Goal: Communication & Community: Participate in discussion

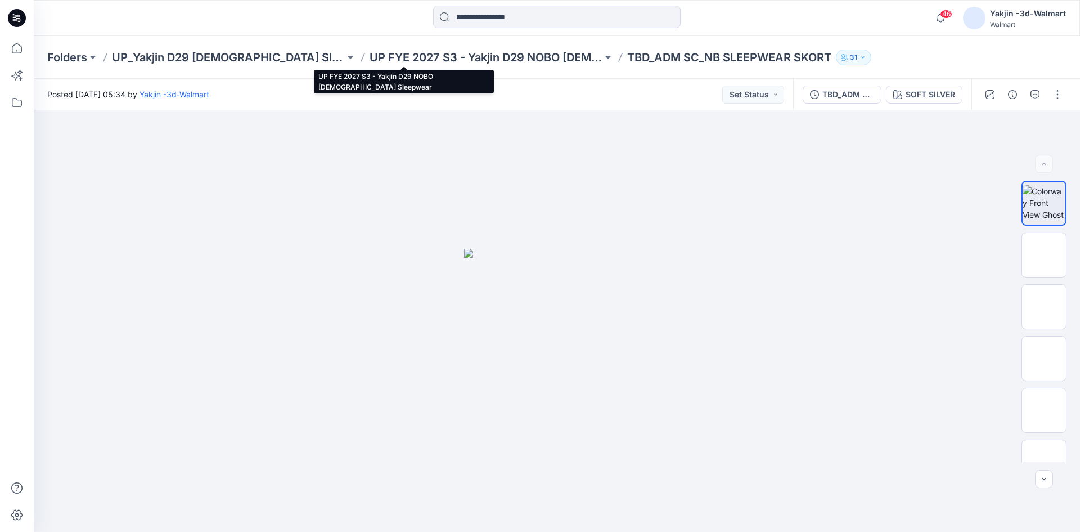
click at [370, 59] on p "UP FYE 2027 S3 - Yakjin D29 NOBO [DEMOGRAPHIC_DATA] Sleepwear" at bounding box center [486, 58] width 233 height 16
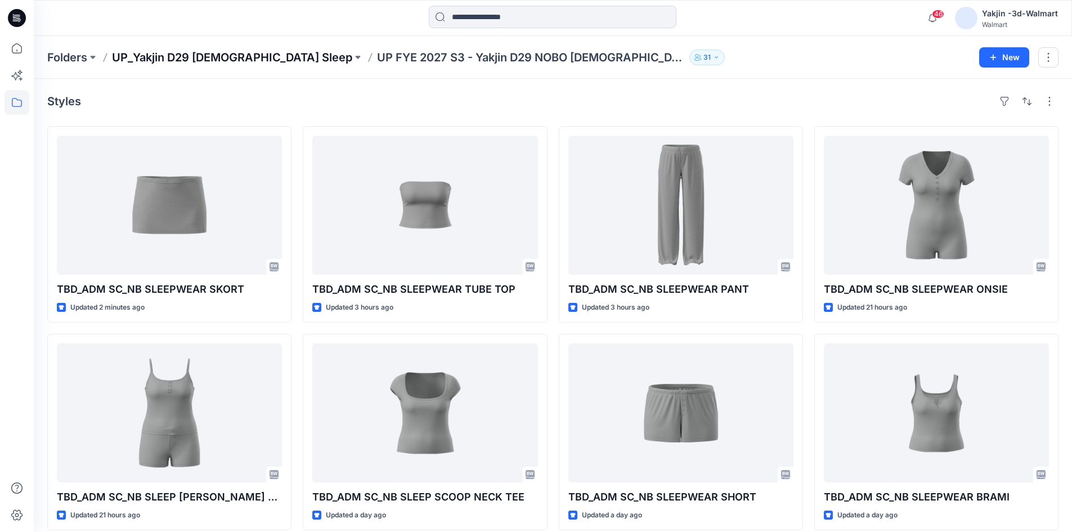
click at [167, 63] on p "UP_Yakjin D29 [DEMOGRAPHIC_DATA] Sleep" at bounding box center [232, 58] width 240 height 16
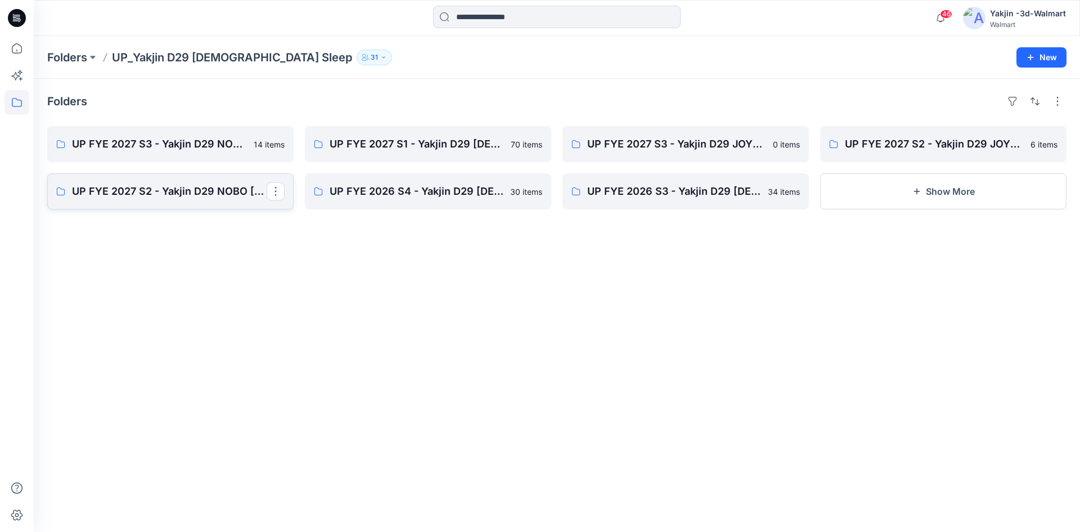
click at [194, 187] on p "UP FYE 2027 S2 - Yakjin D29 NOBO [DEMOGRAPHIC_DATA] Sleepwear" at bounding box center [169, 191] width 195 height 16
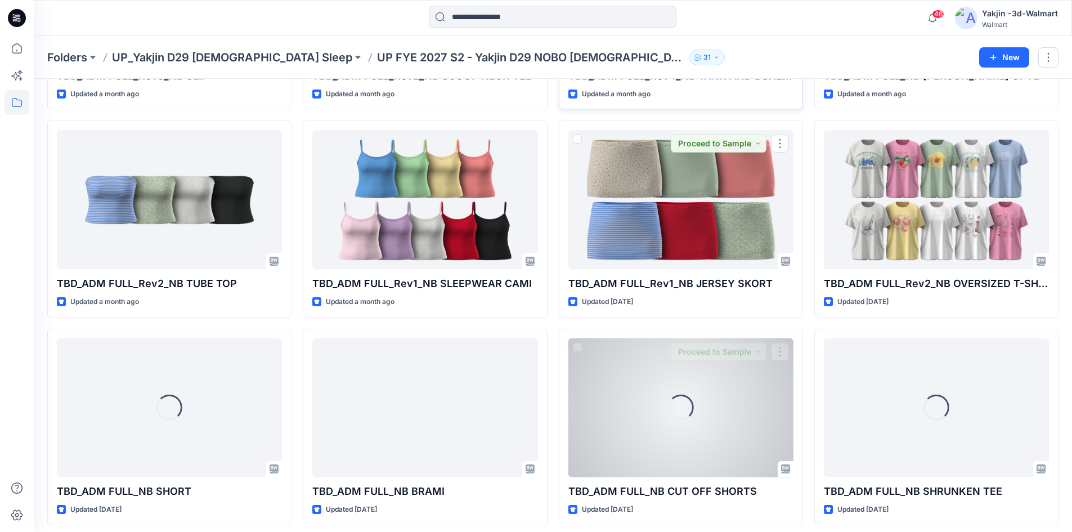
scroll to position [429, 0]
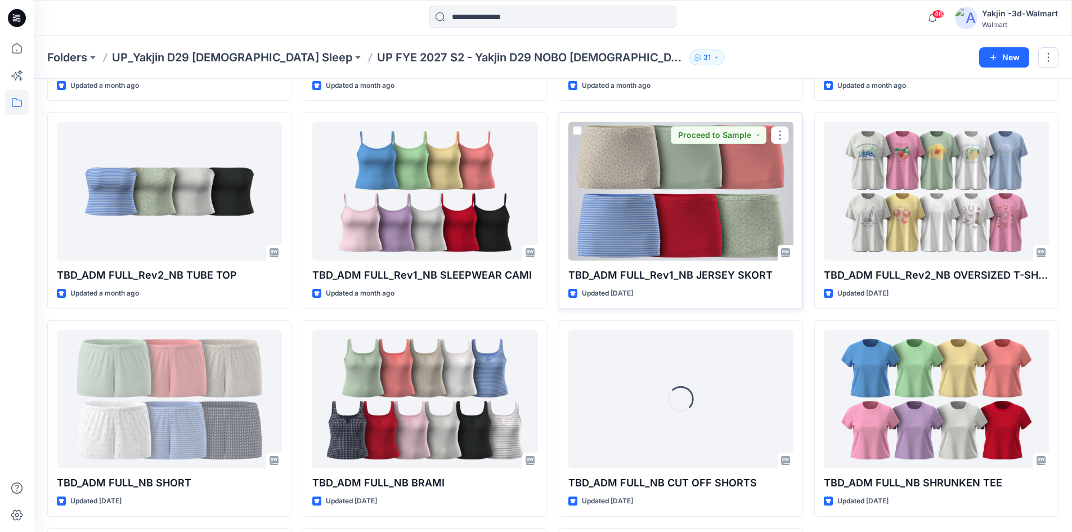
click at [646, 217] on div at bounding box center [680, 191] width 225 height 139
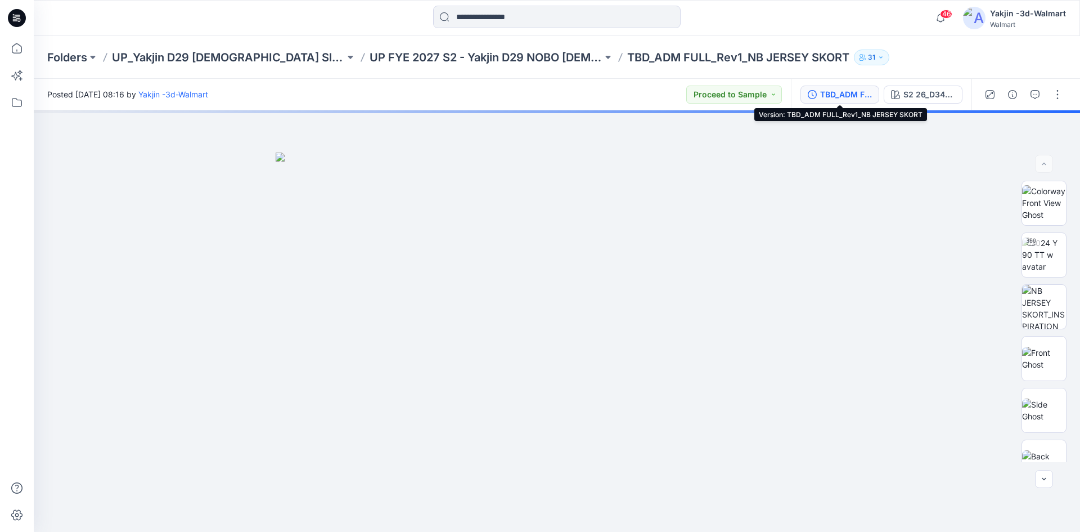
click at [839, 96] on div "TBD_ADM FULL_Rev1_NB JERSEY SKORT" at bounding box center [846, 94] width 52 height 12
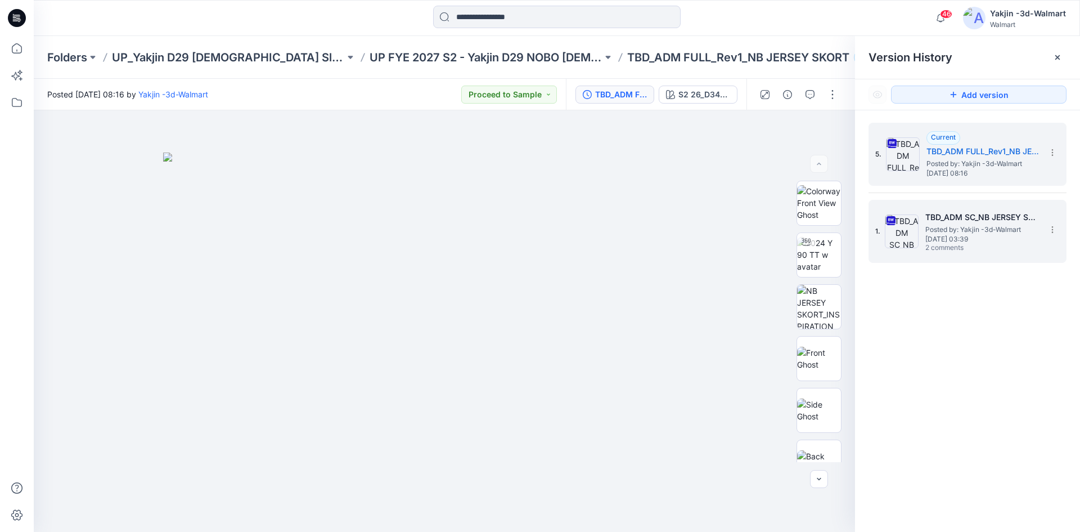
click at [918, 237] on img at bounding box center [902, 231] width 34 height 34
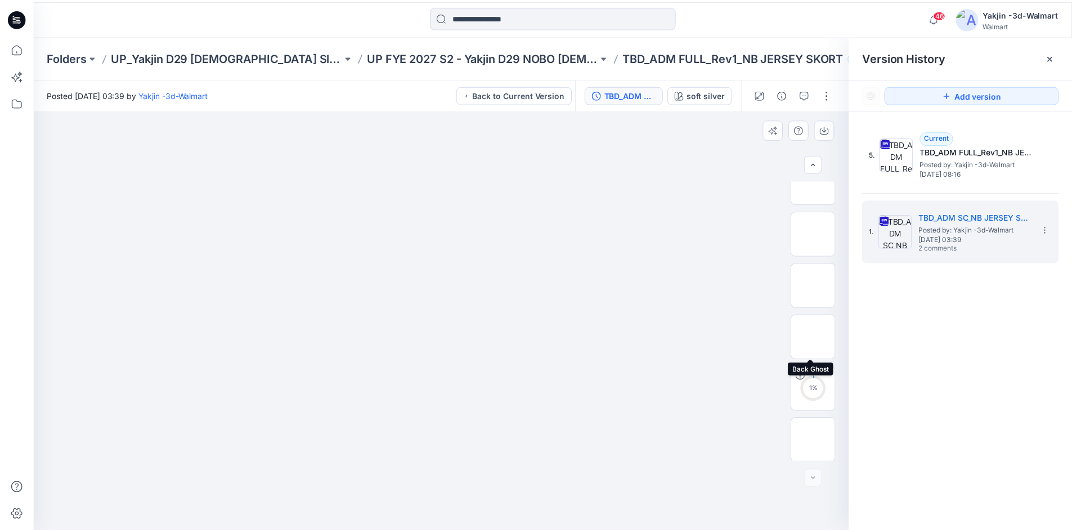
scroll to position [74, 0]
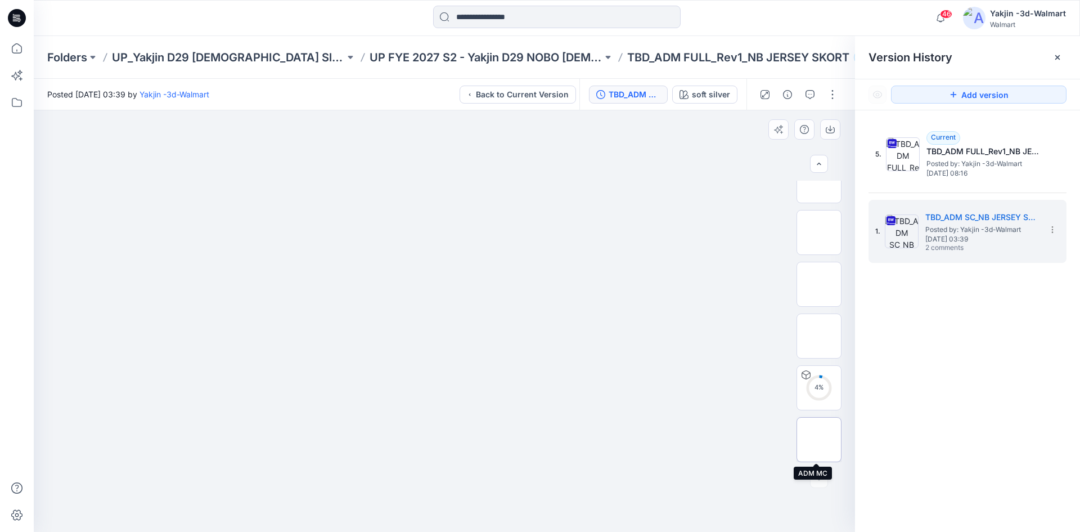
click at [819, 439] on img at bounding box center [819, 439] width 0 height 0
click at [12, 42] on icon at bounding box center [17, 48] width 25 height 25
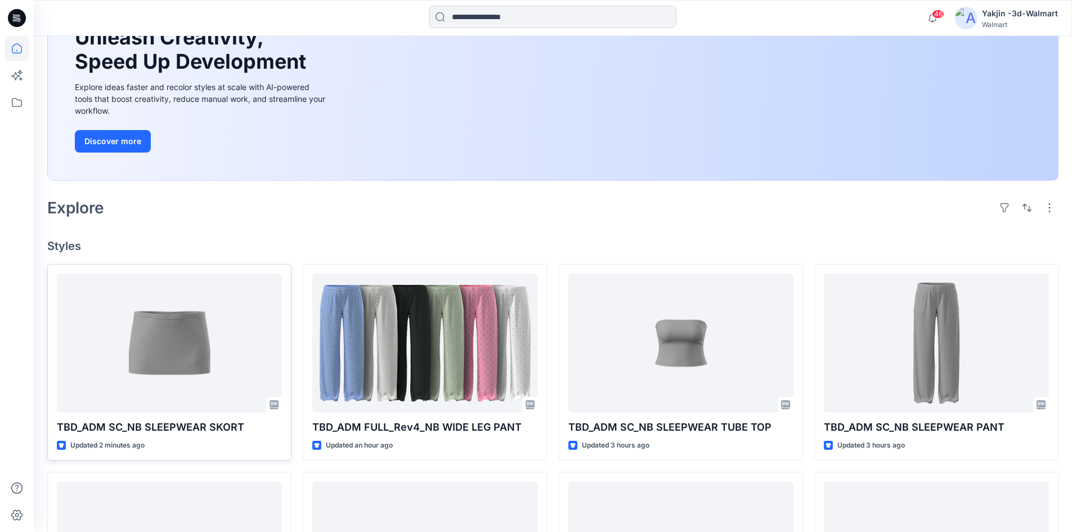
scroll to position [169, 0]
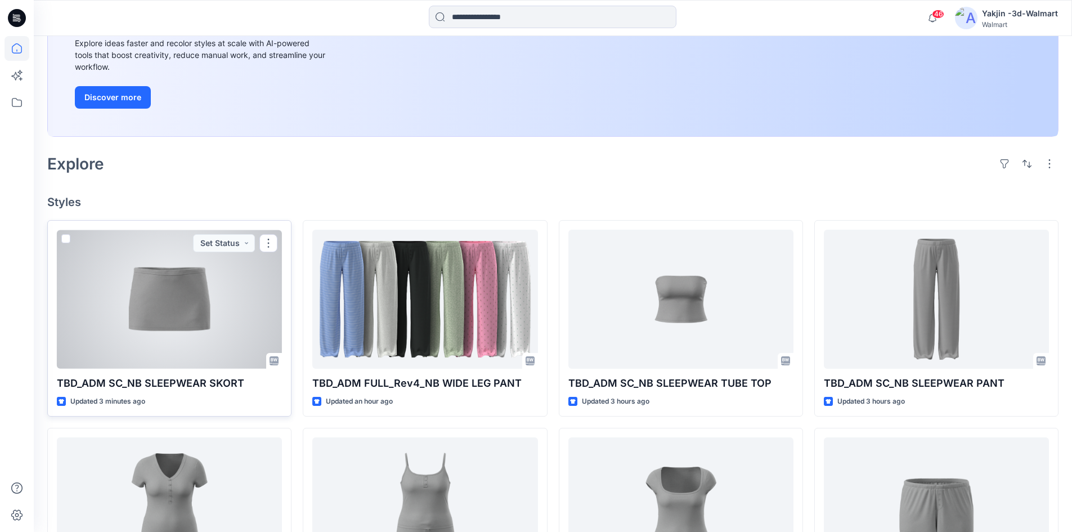
click at [178, 315] on div at bounding box center [169, 299] width 225 height 139
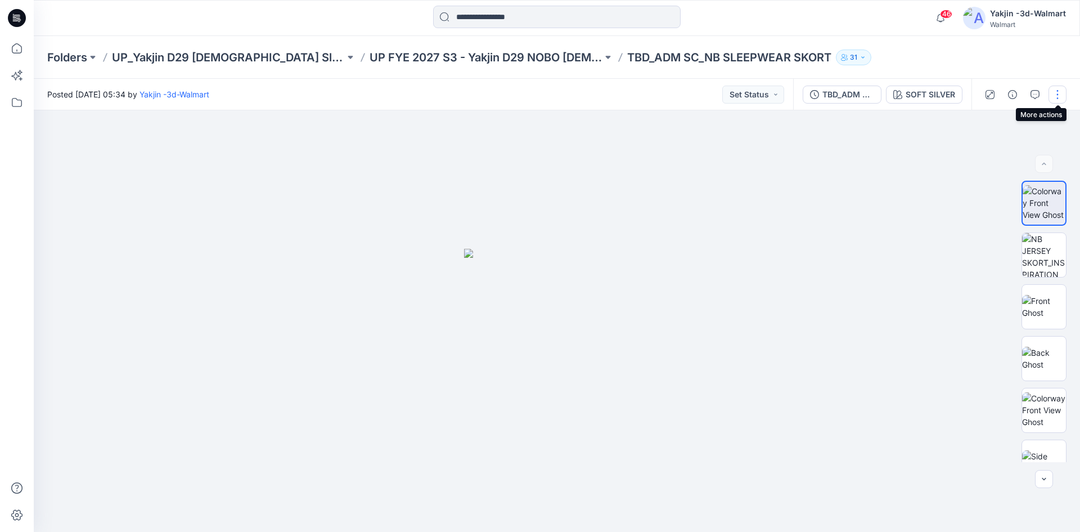
click at [1064, 90] on button "button" at bounding box center [1058, 95] width 18 height 18
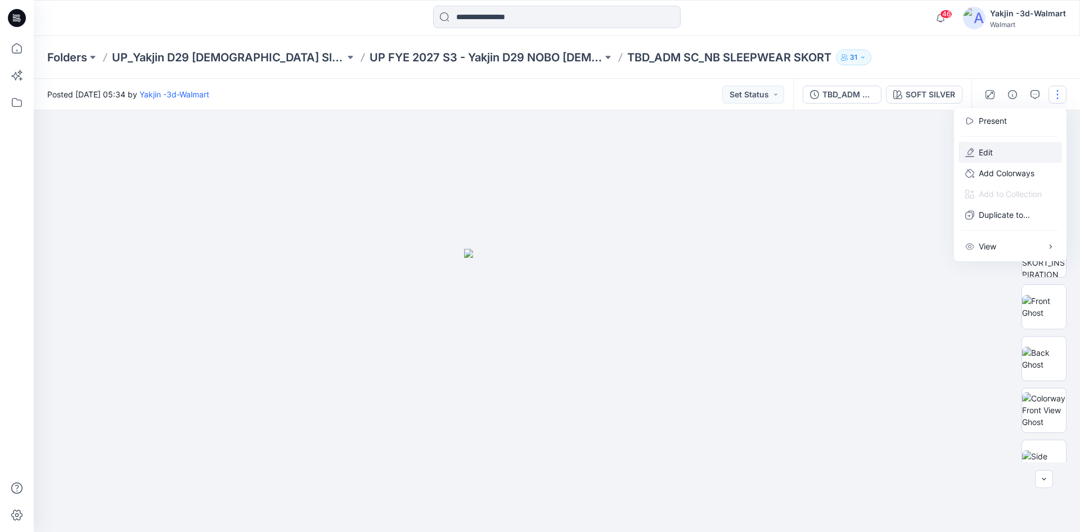
click at [973, 155] on icon "button" at bounding box center [969, 152] width 9 height 9
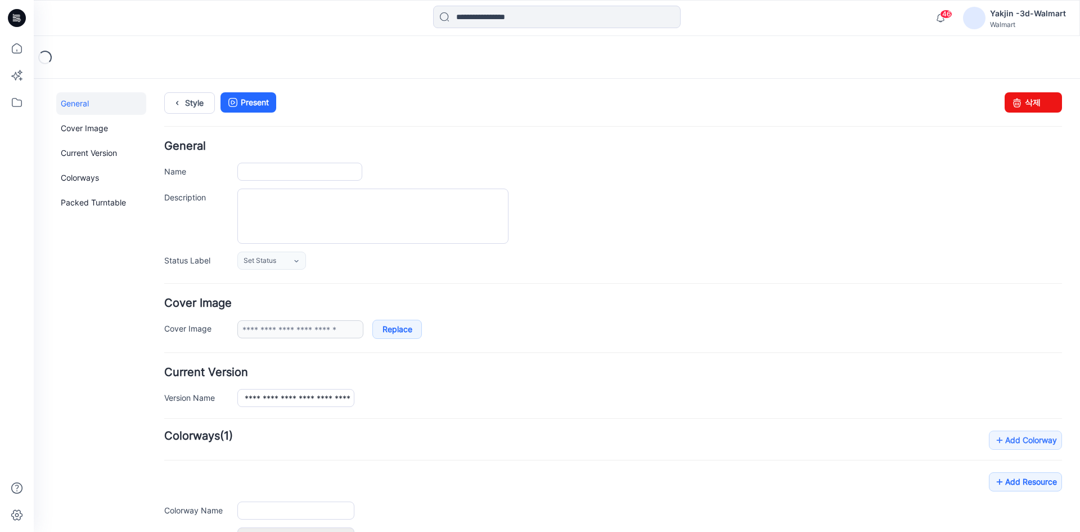
type input "**********"
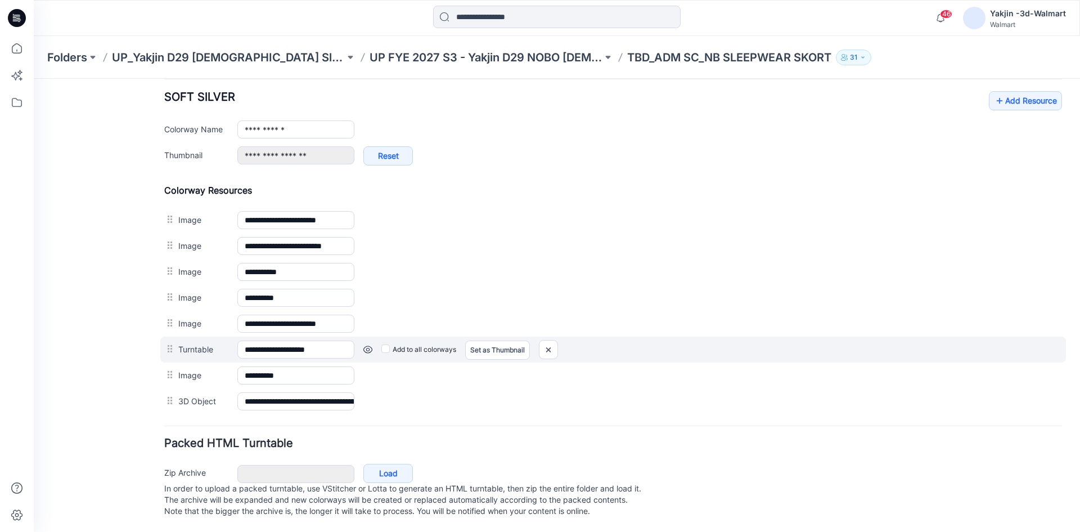
scroll to position [450, 0]
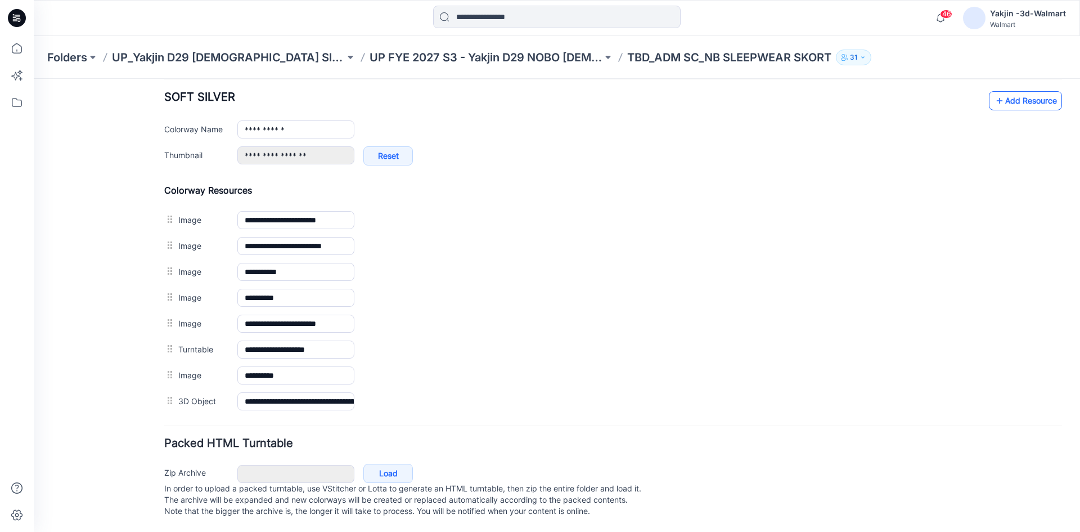
click at [1005, 91] on link "Add Resource" at bounding box center [1025, 100] width 73 height 19
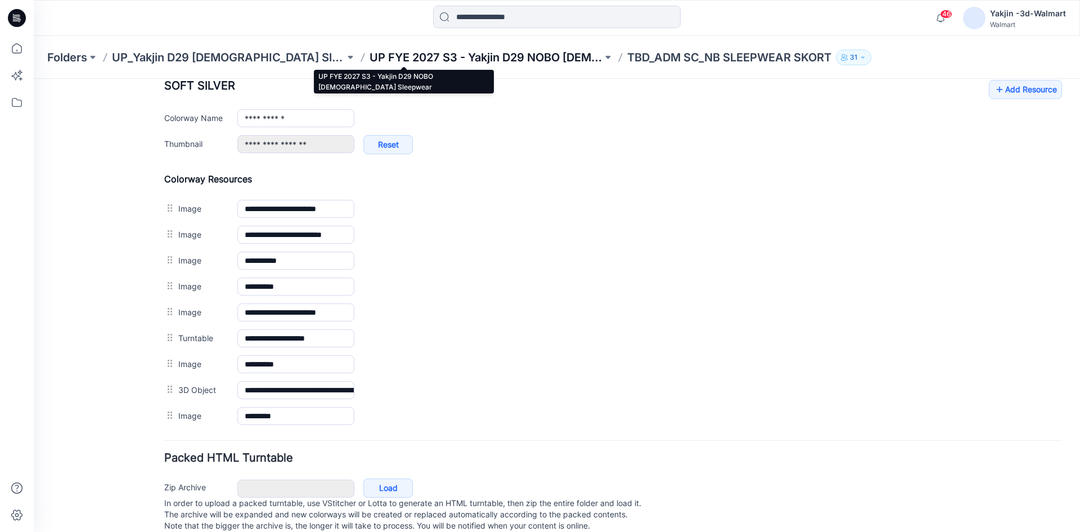
click at [456, 57] on p "UP FYE 2027 S3 - Yakjin D29 NOBO [DEMOGRAPHIC_DATA] Sleepwear" at bounding box center [486, 58] width 233 height 16
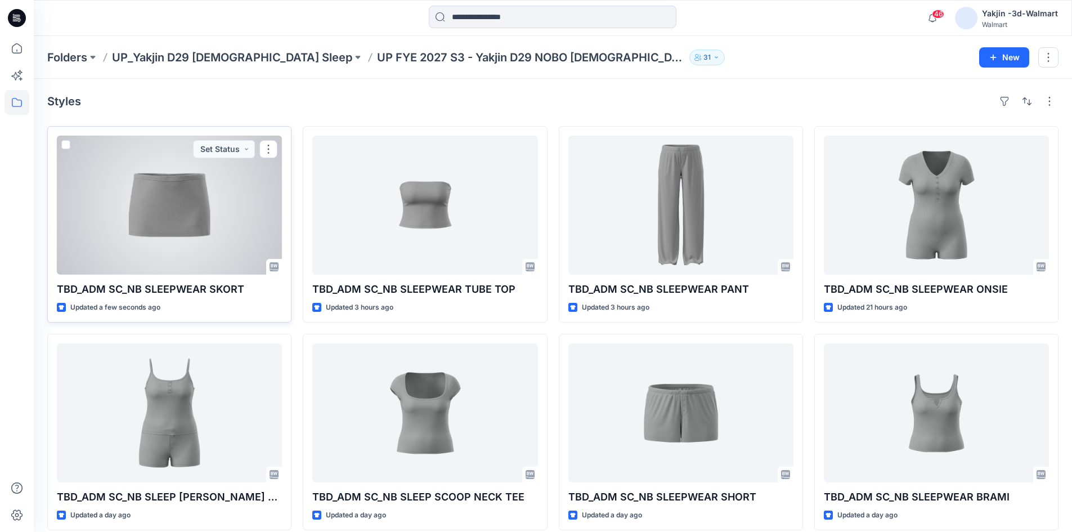
click at [182, 215] on div at bounding box center [169, 205] width 225 height 139
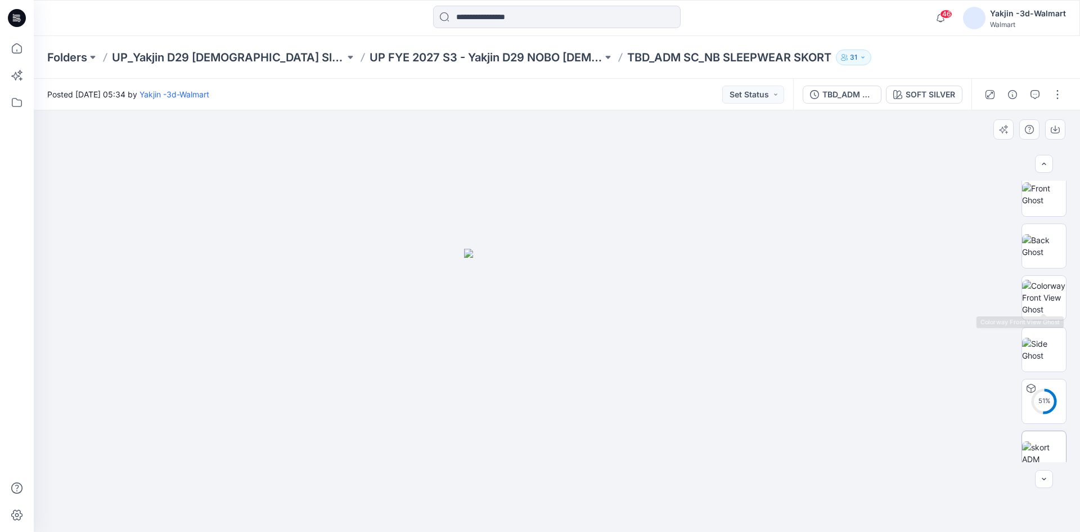
scroll to position [126, 0]
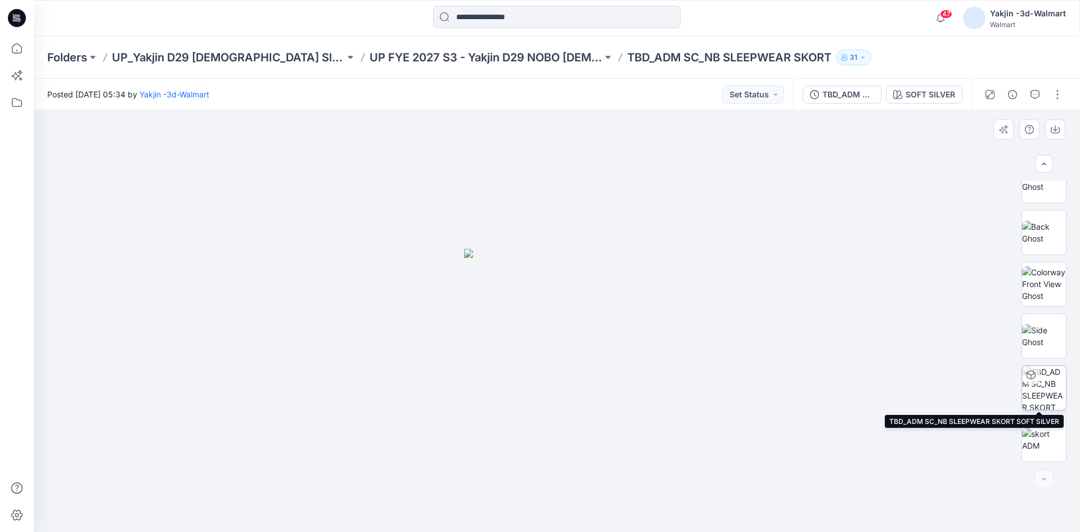
click at [1050, 396] on img at bounding box center [1044, 388] width 44 height 44
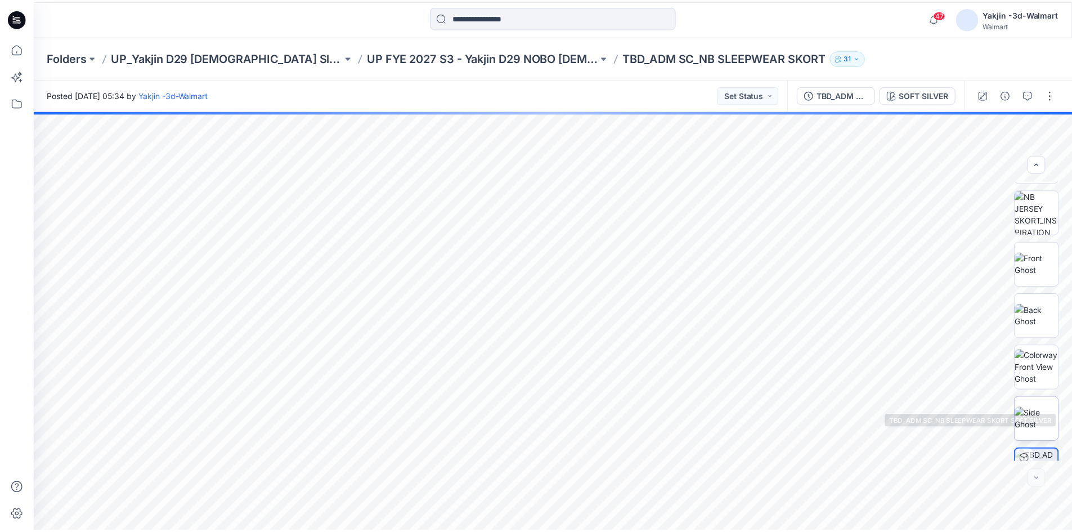
scroll to position [0, 0]
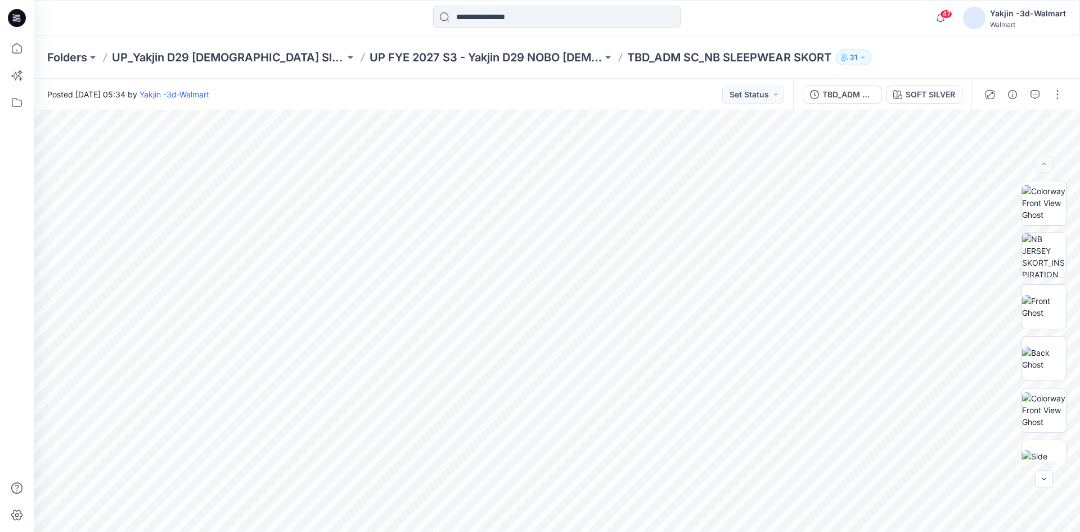
click at [627, 56] on p "TBD_ADM SC_NB SLEEPWEAR SKORT" at bounding box center [729, 58] width 204 height 16
click at [20, 47] on icon at bounding box center [17, 48] width 25 height 25
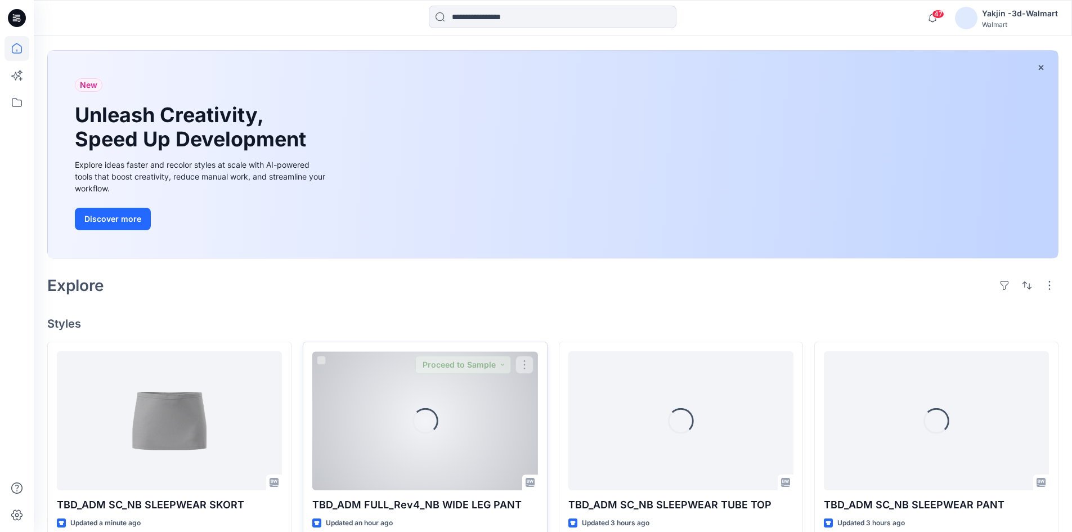
scroll to position [113, 0]
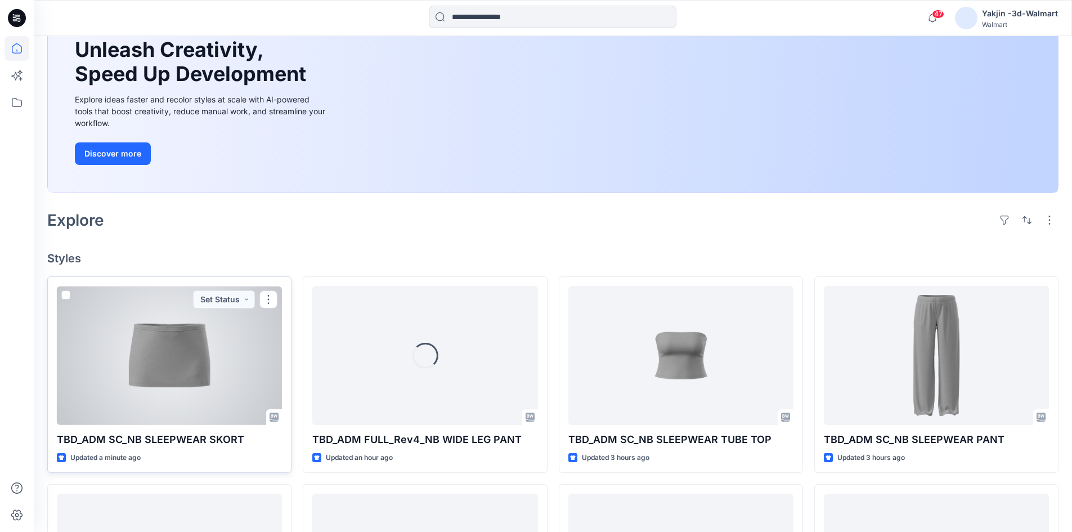
click at [208, 362] on div at bounding box center [169, 355] width 225 height 139
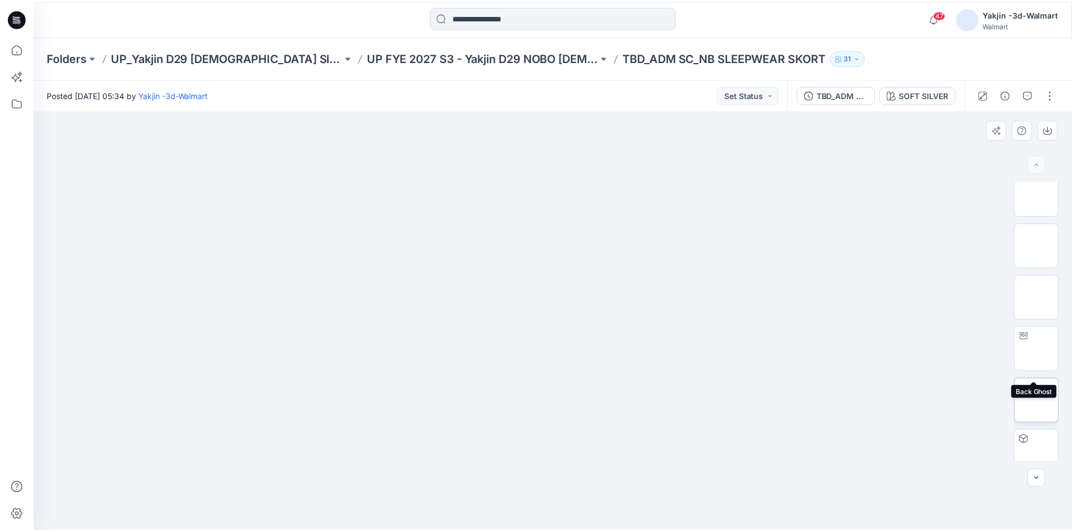
scroll to position [169, 0]
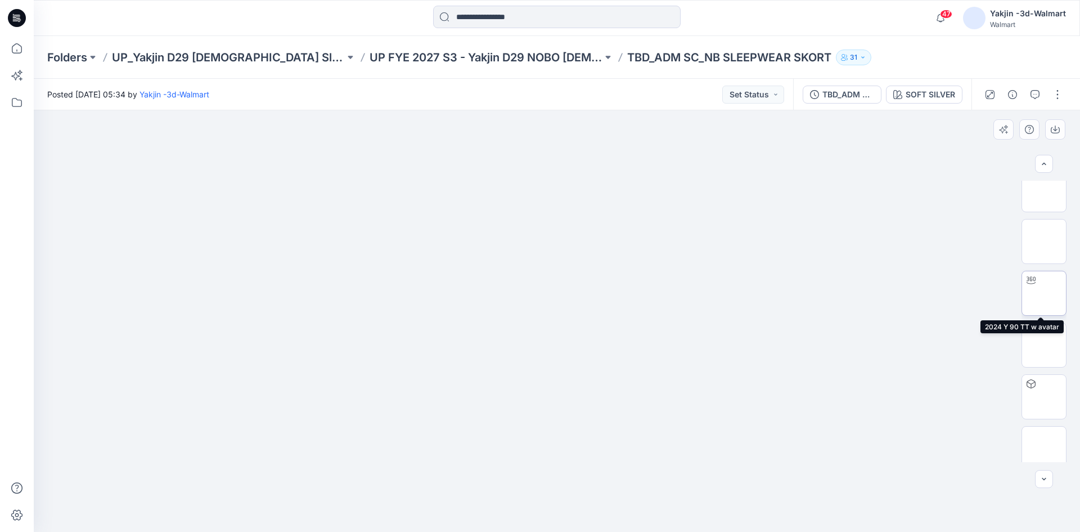
click at [1044, 293] on img at bounding box center [1044, 293] width 0 height 0
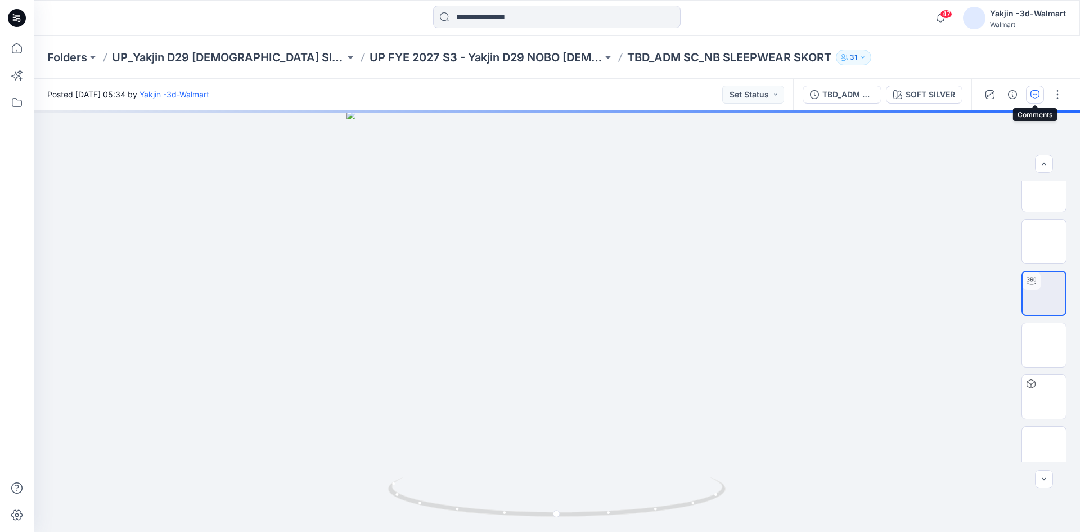
click at [1037, 96] on icon "button" at bounding box center [1035, 94] width 9 height 9
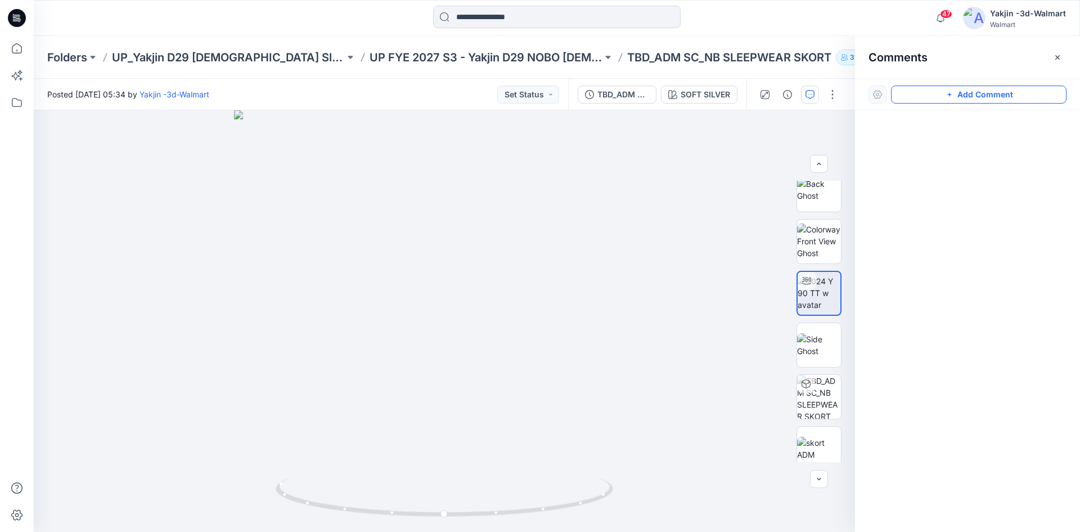
click at [907, 92] on button "Add Comment" at bounding box center [979, 95] width 176 height 18
click at [510, 313] on div "1" at bounding box center [444, 320] width 821 height 421
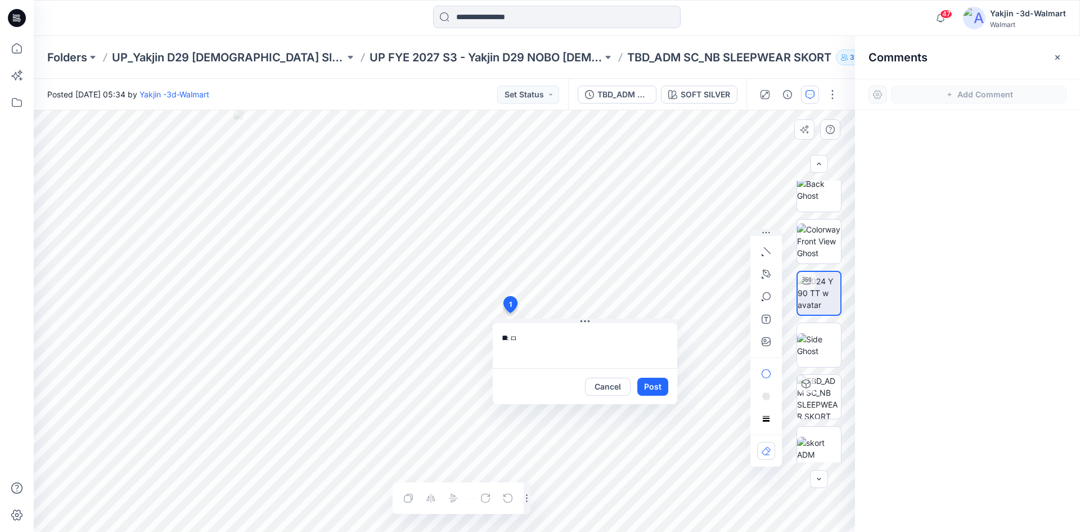
type textarea "*"
type textarea "**********"
click at [658, 387] on button "Post" at bounding box center [652, 387] width 31 height 18
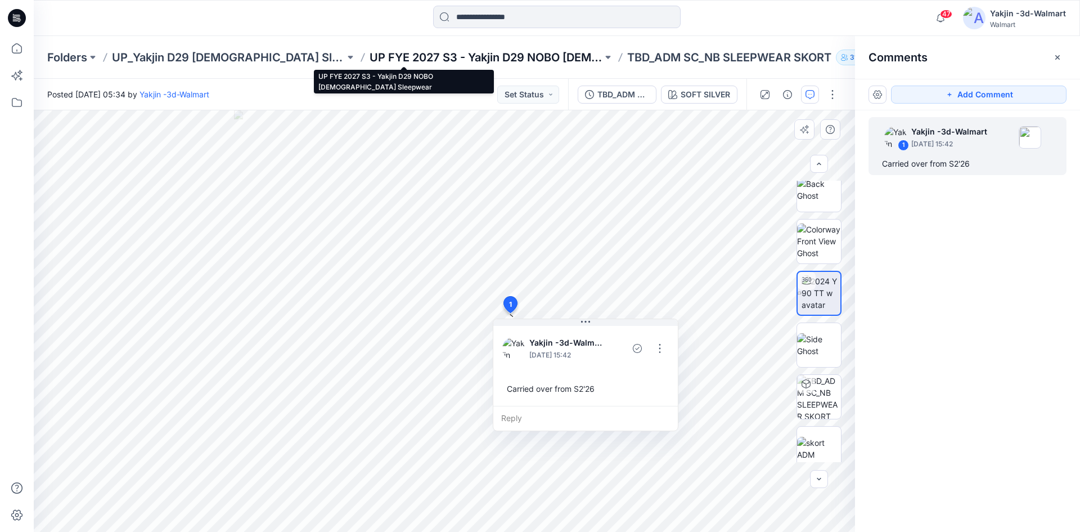
click at [379, 53] on p "UP FYE 2027 S3 - Yakjin D29 NOBO [DEMOGRAPHIC_DATA] Sleepwear" at bounding box center [486, 58] width 233 height 16
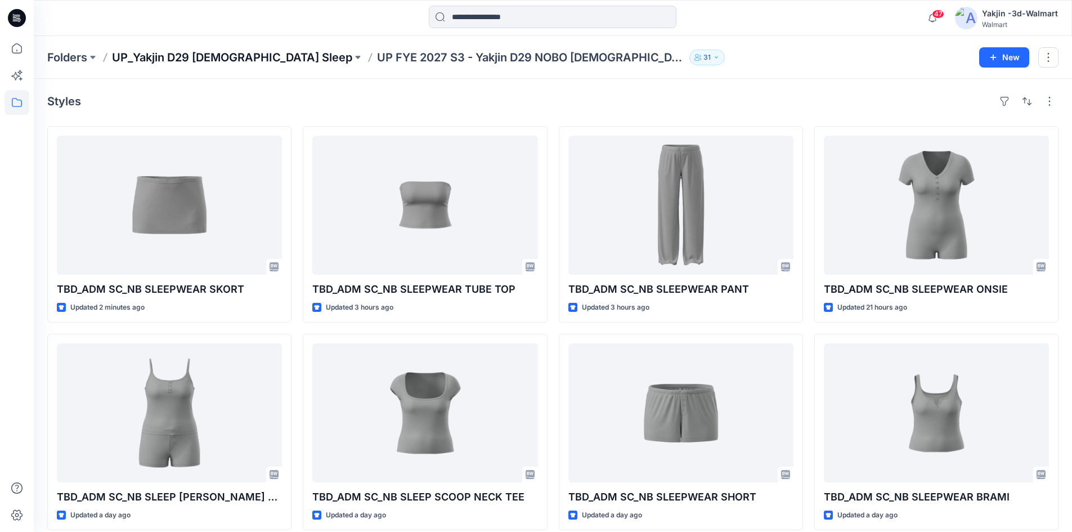
click at [215, 53] on p "UP_Yakjin D29 [DEMOGRAPHIC_DATA] Sleep" at bounding box center [232, 58] width 240 height 16
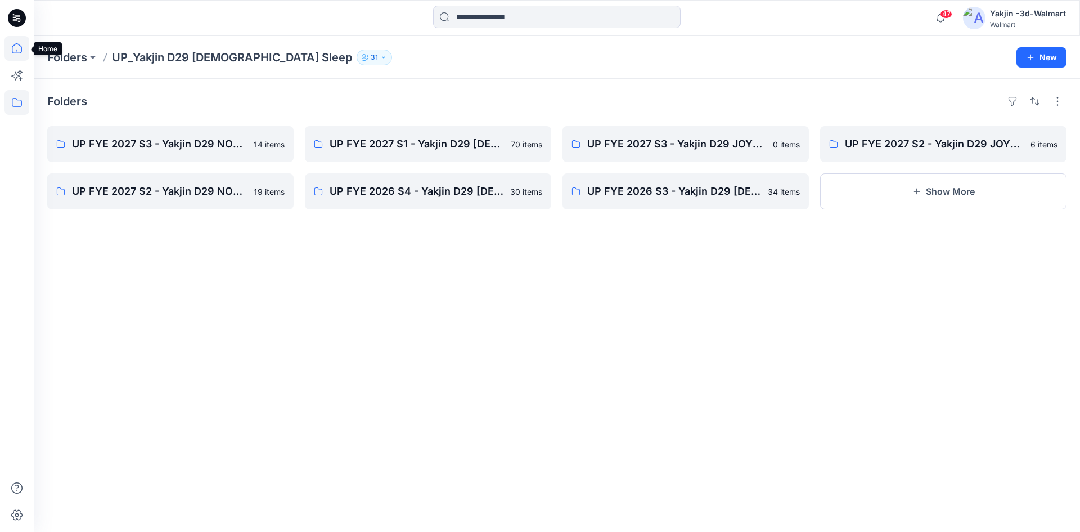
click at [15, 51] on icon at bounding box center [17, 48] width 25 height 25
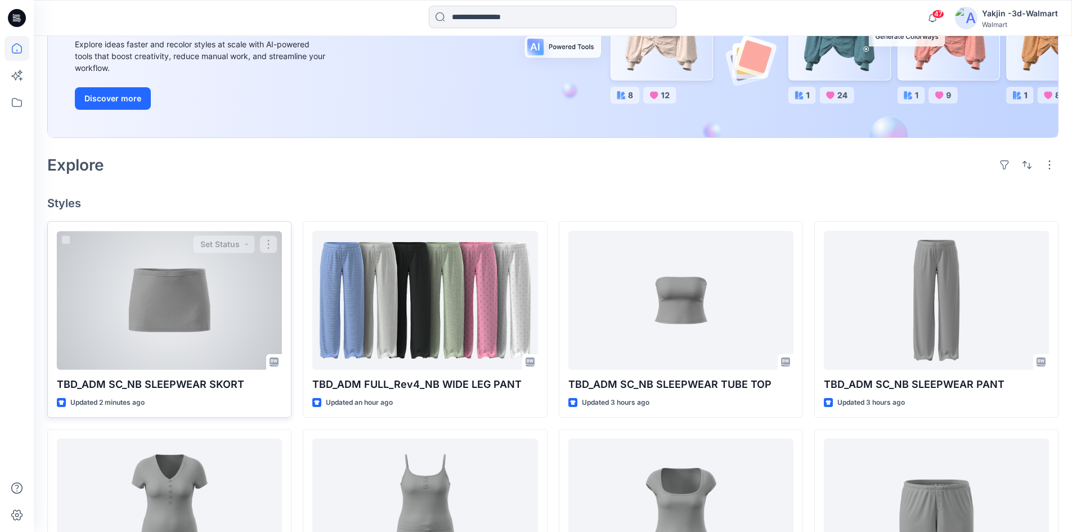
scroll to position [225, 0]
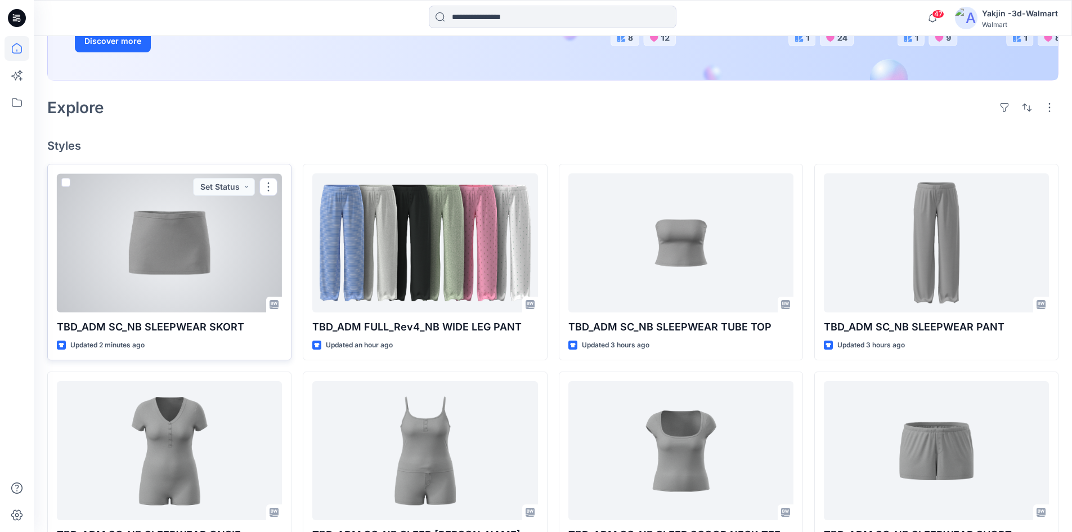
click at [168, 273] on div at bounding box center [169, 242] width 225 height 139
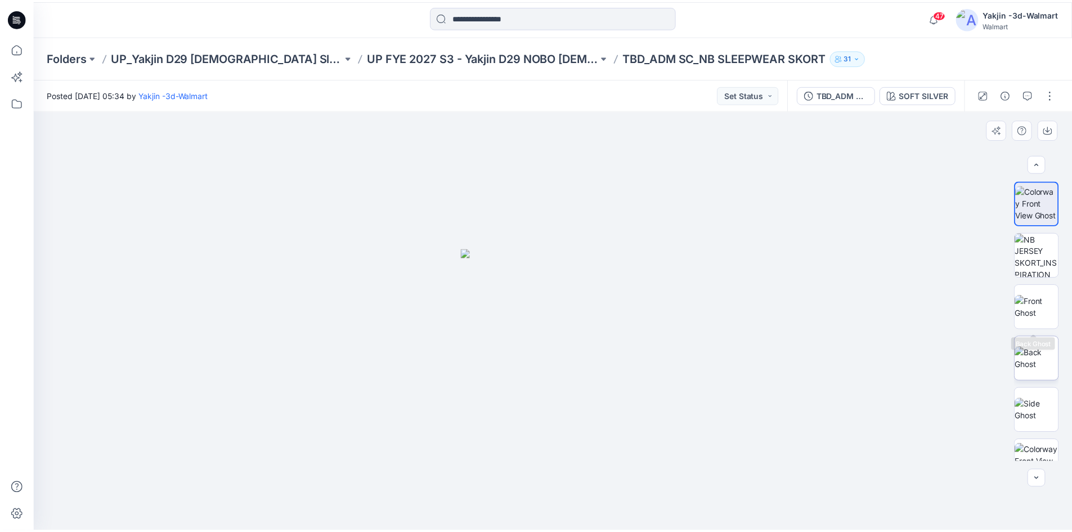
scroll to position [178, 0]
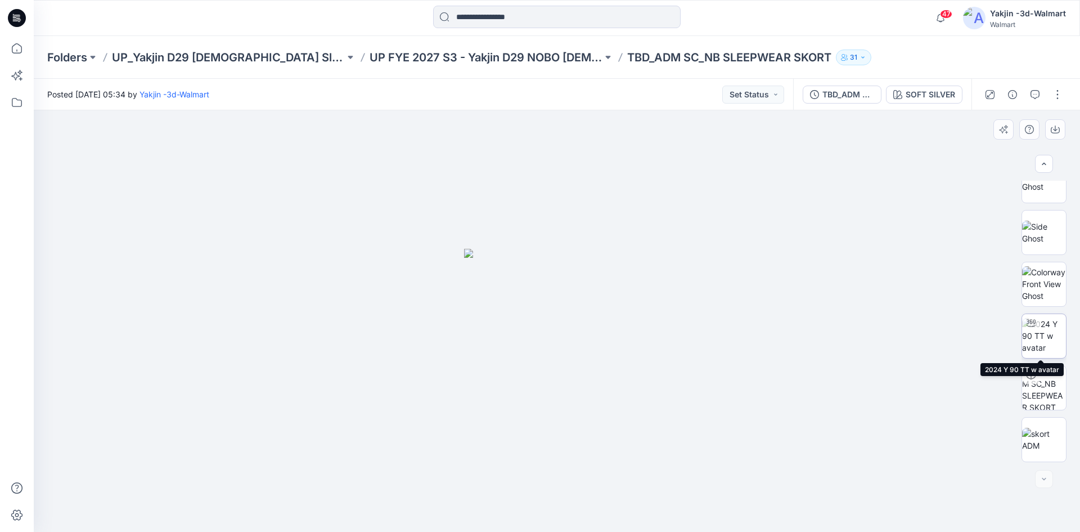
click at [1055, 331] on img at bounding box center [1044, 335] width 44 height 35
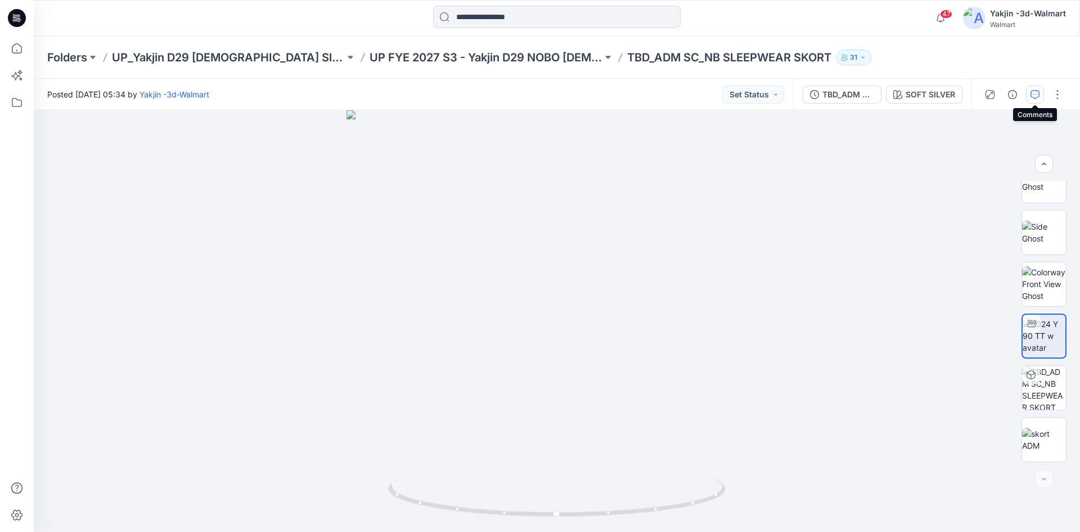
click at [1043, 97] on button "button" at bounding box center [1035, 95] width 18 height 18
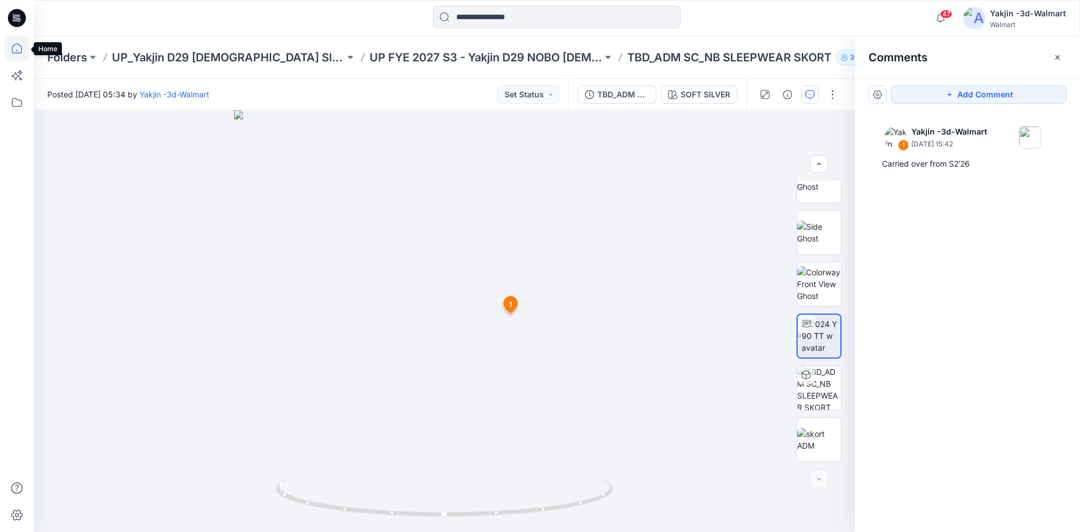
click at [17, 46] on icon at bounding box center [17, 48] width 25 height 25
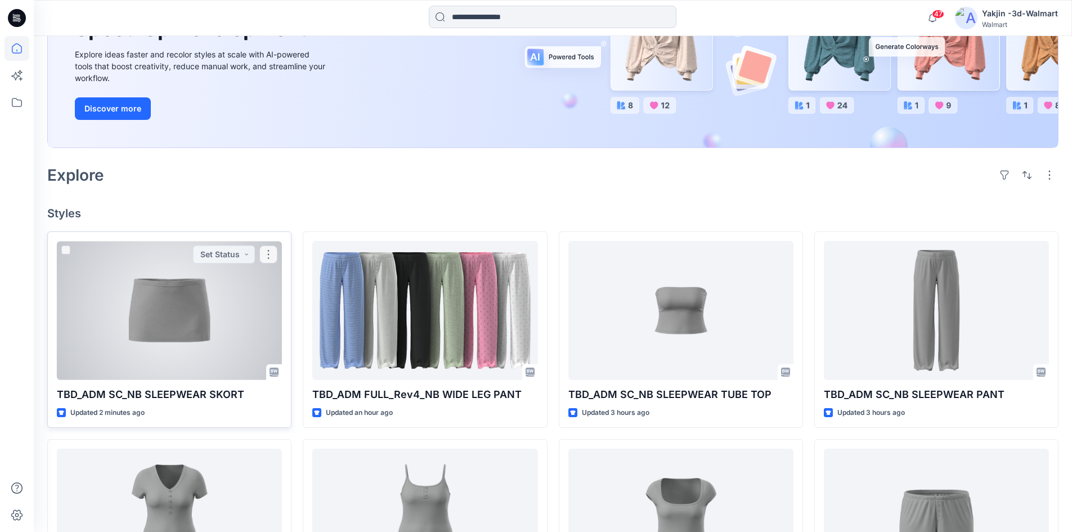
scroll to position [169, 0]
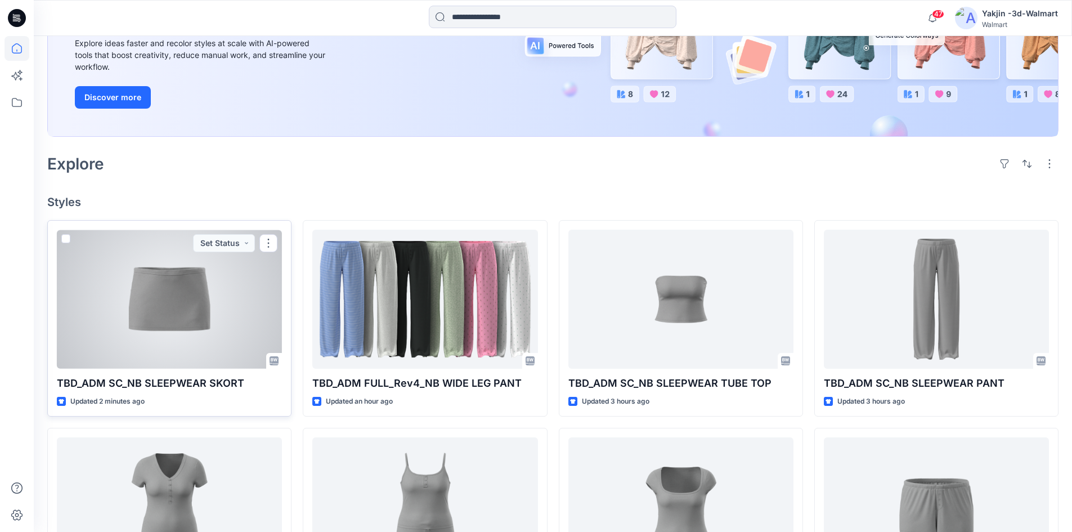
click at [184, 308] on div at bounding box center [169, 299] width 225 height 139
